Goal: Communication & Community: Participate in discussion

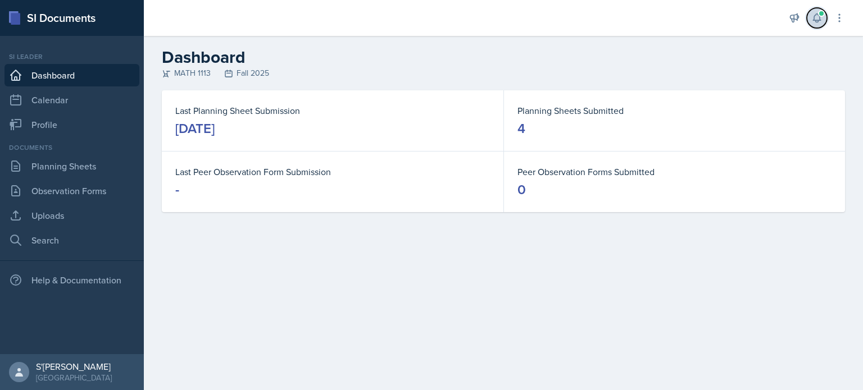
click at [816, 10] on button at bounding box center [817, 18] width 20 height 20
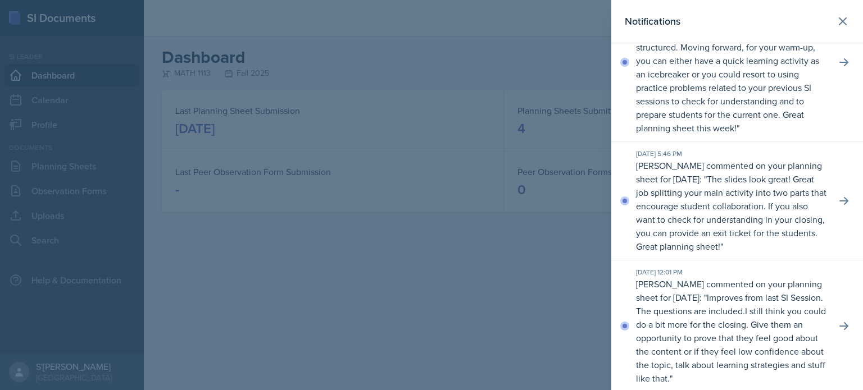
scroll to position [112, 0]
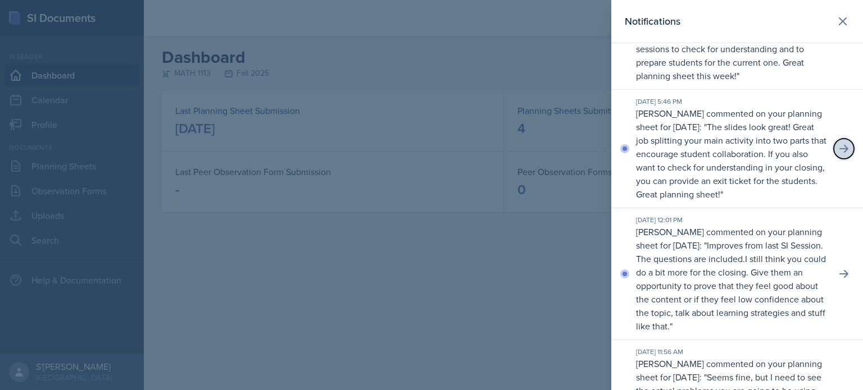
click at [838, 154] on icon at bounding box center [843, 148] width 11 height 11
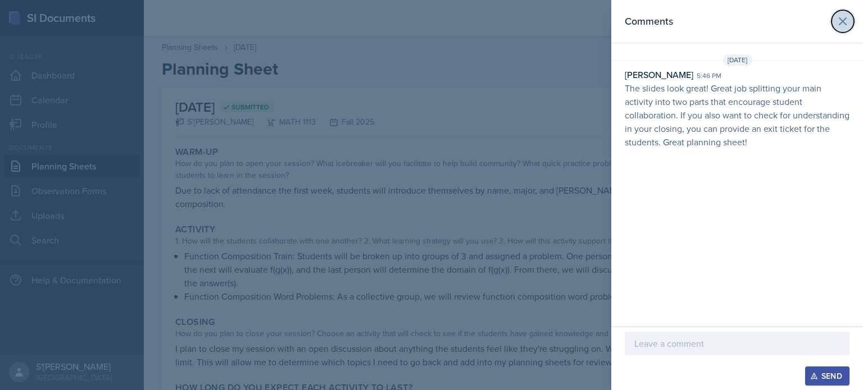
click at [836, 19] on icon at bounding box center [842, 21] width 13 height 13
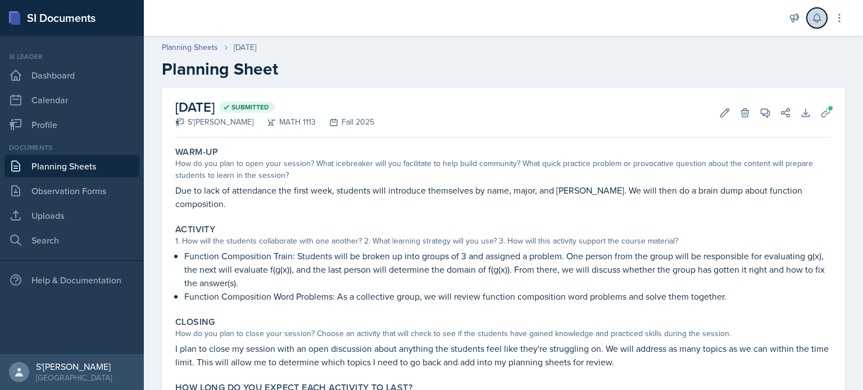
click at [821, 20] on icon at bounding box center [816, 17] width 11 height 11
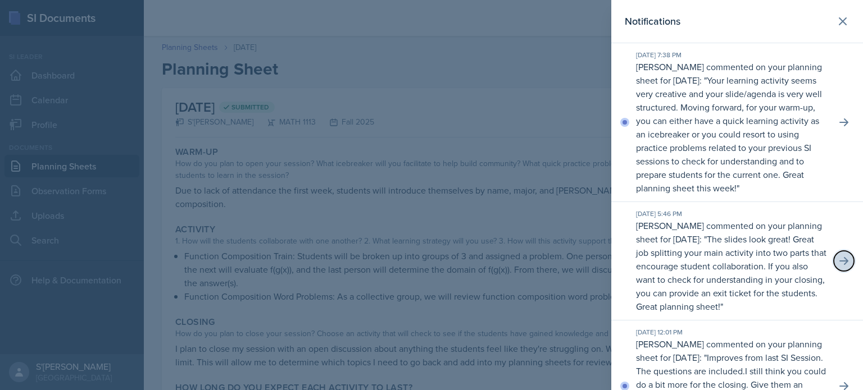
click at [838, 267] on icon at bounding box center [843, 261] width 11 height 11
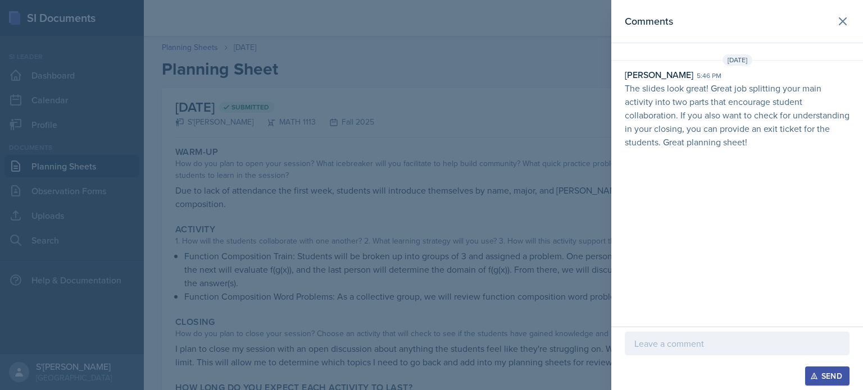
click at [709, 349] on p at bounding box center [737, 343] width 206 height 13
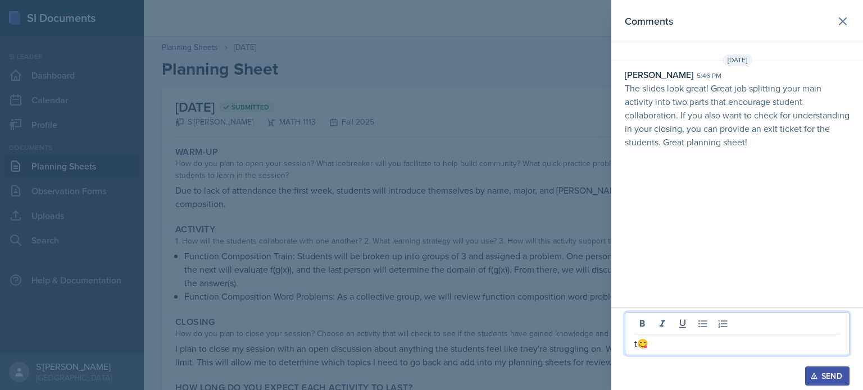
click at [639, 350] on p "t😋" at bounding box center [737, 343] width 206 height 13
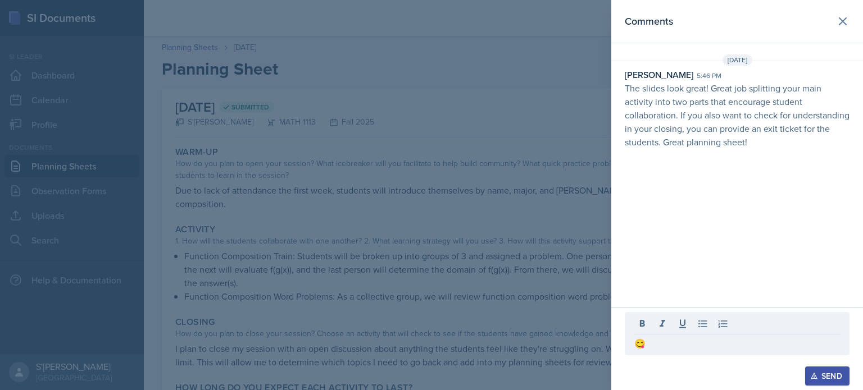
click at [831, 382] on button "Send" at bounding box center [827, 376] width 44 height 19
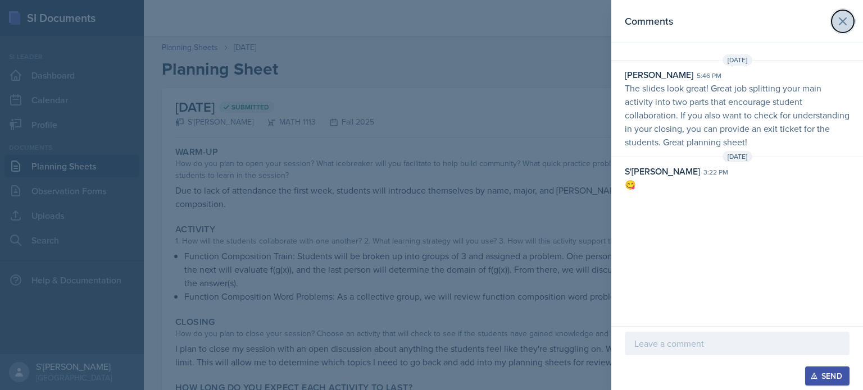
click at [846, 17] on icon at bounding box center [842, 21] width 13 height 13
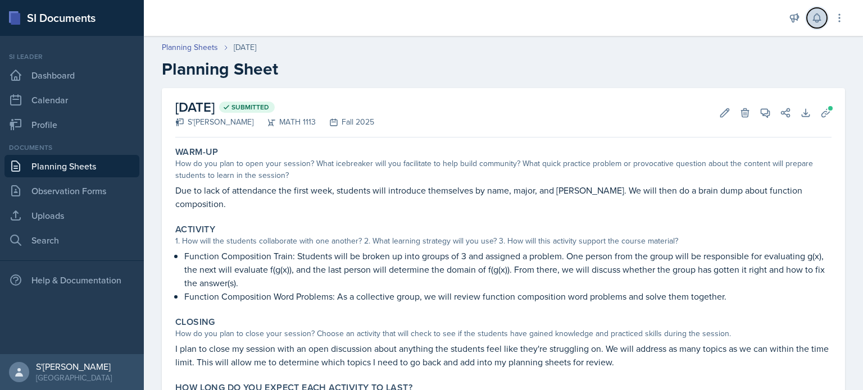
click at [819, 25] on button at bounding box center [817, 18] width 20 height 20
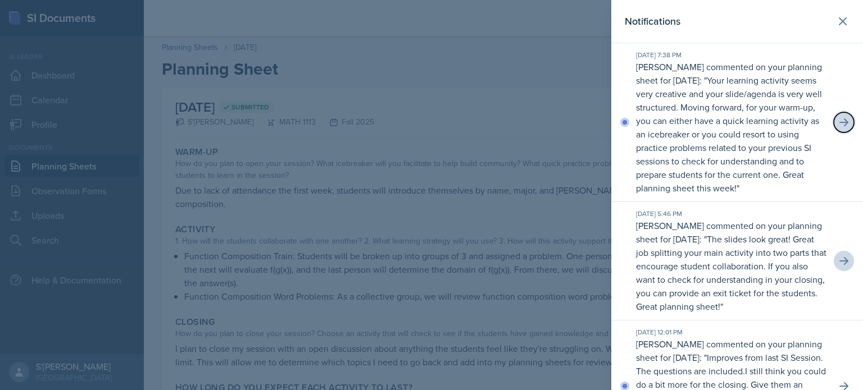
click at [838, 125] on icon at bounding box center [843, 122] width 11 height 11
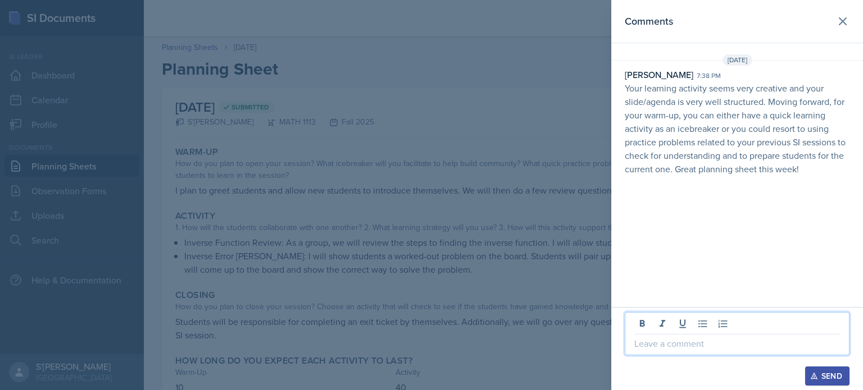
click at [666, 348] on p at bounding box center [737, 343] width 206 height 13
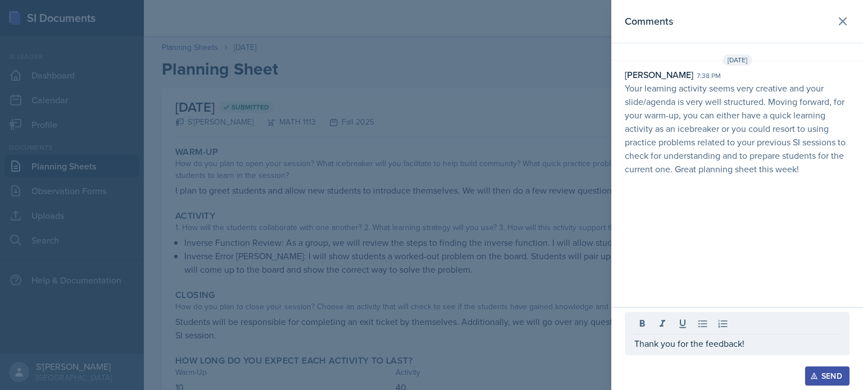
click at [822, 375] on div "Send" at bounding box center [827, 376] width 30 height 9
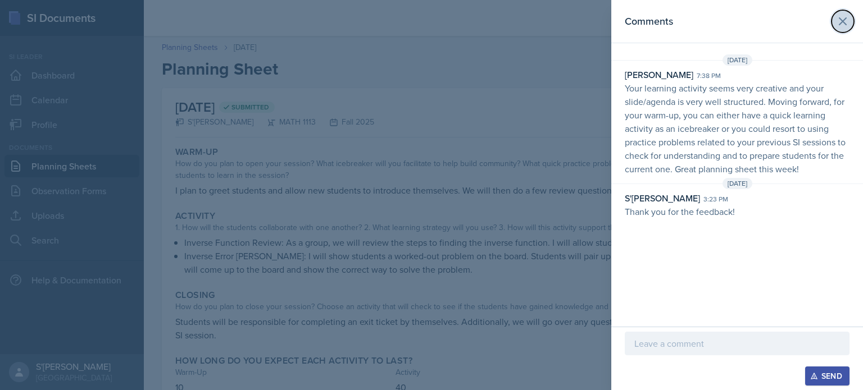
click at [846, 23] on icon at bounding box center [842, 21] width 13 height 13
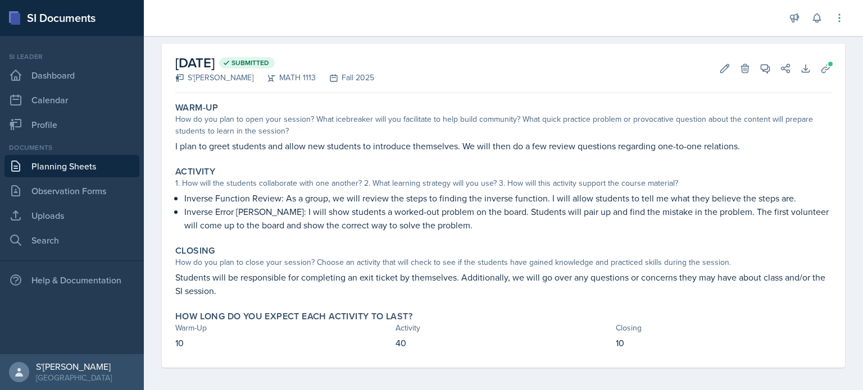
scroll to position [48, 0]
